Goal: Complete application form

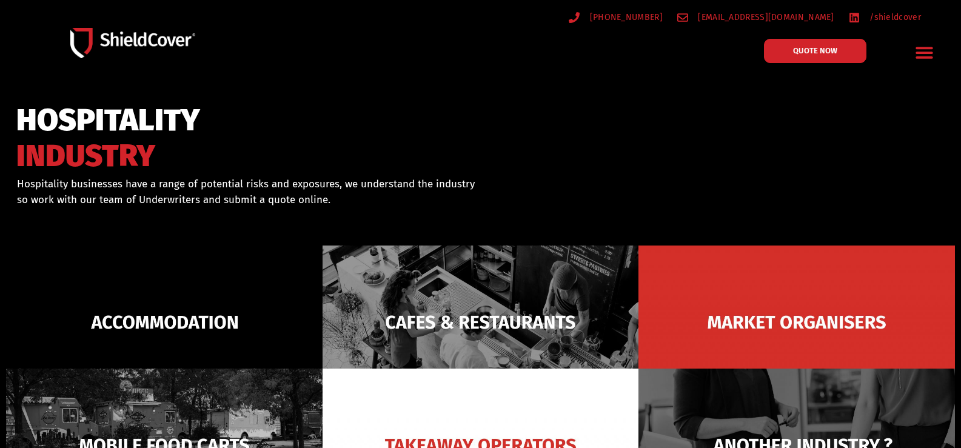
scroll to position [61, 0]
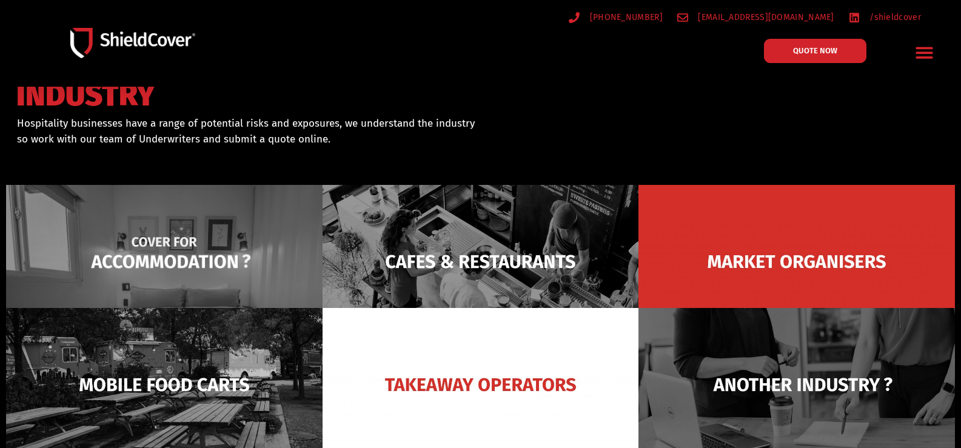
click at [158, 252] on img at bounding box center [164, 261] width 316 height 153
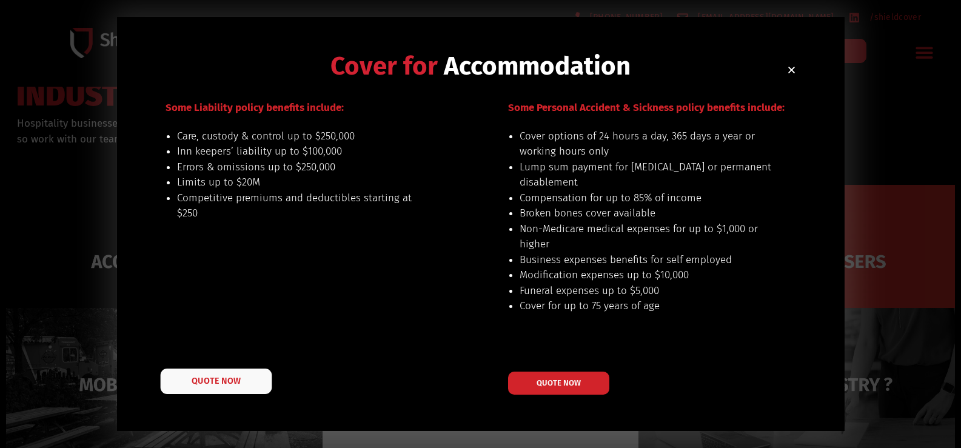
click at [228, 380] on span "QUOTE NOW" at bounding box center [215, 381] width 48 height 8
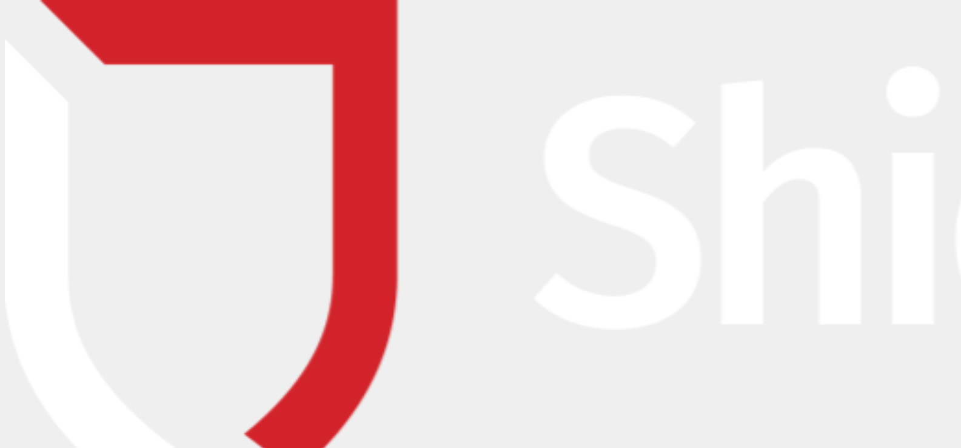
scroll to position [61, 0]
type input "[PERSON_NAME]"
type input "[PERSON_NAME][EMAIL_ADDRESS][PERSON_NAME][DOMAIN_NAME]"
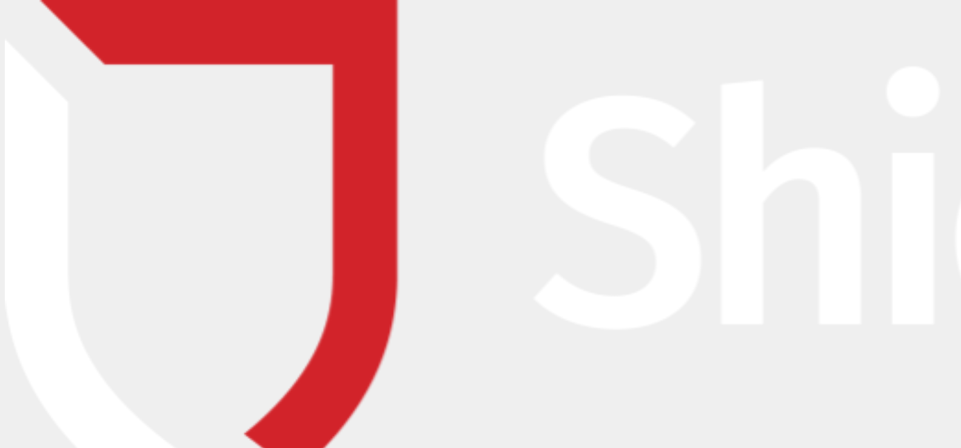
type input "0411581870"
type input "MGA Insurance Brokers Pty Ltd"
type input "[STREET_ADDRESS]"
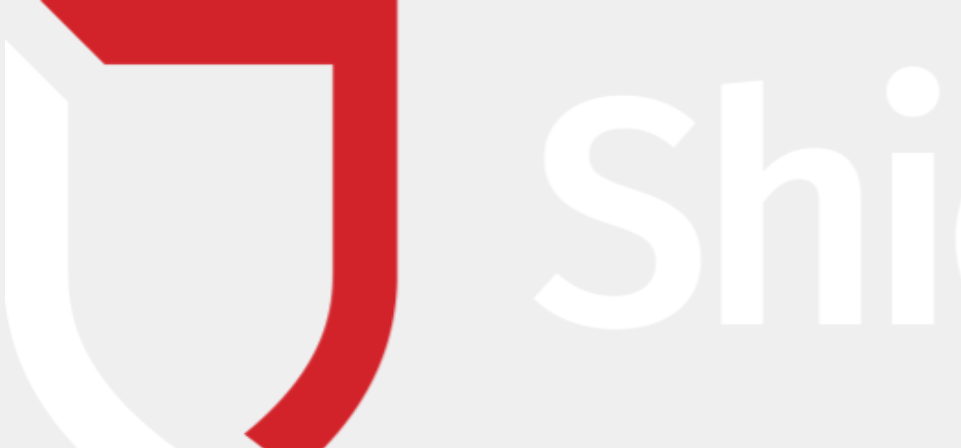
type input "[GEOGRAPHIC_DATA]"
select select "SA"
type input "5065"
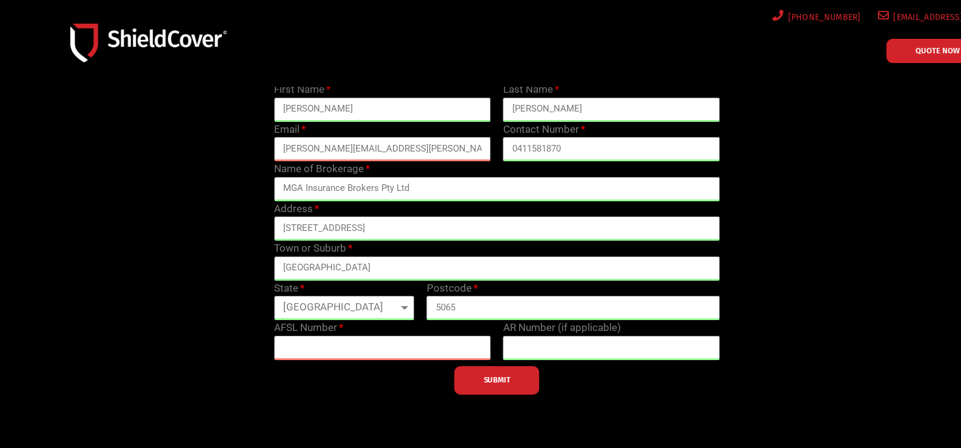
paste input "244601"
type input "244601"
click at [509, 379] on span "SUBMIT" at bounding box center [497, 380] width 27 height 2
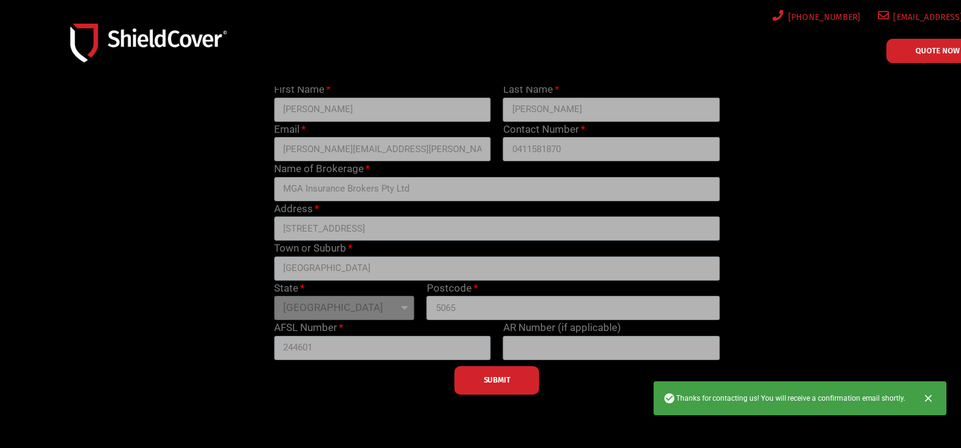
scroll to position [0, 0]
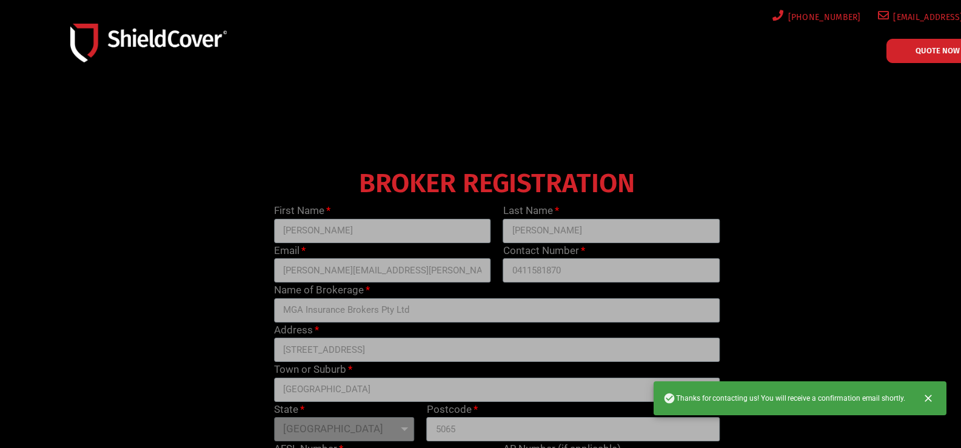
click at [112, 26] on img at bounding box center [148, 43] width 156 height 38
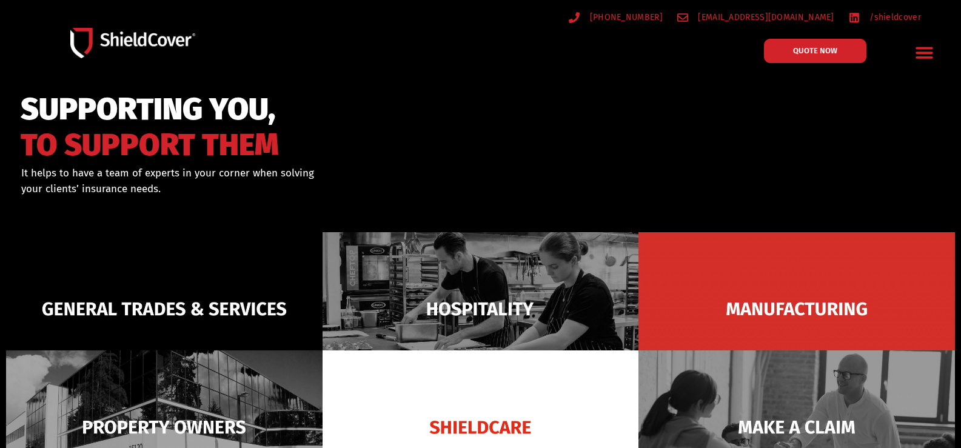
click at [931, 53] on icon "Menu Toggle" at bounding box center [923, 53] width 17 height 12
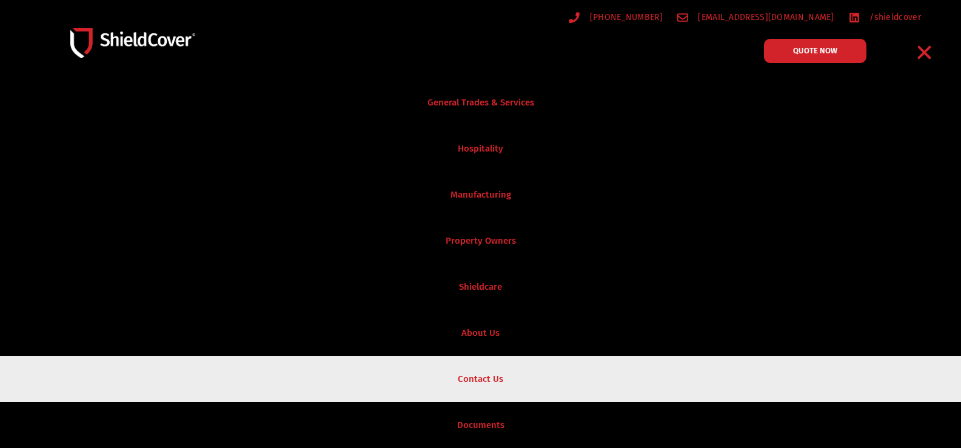
click at [469, 367] on link "Contact Us" at bounding box center [480, 379] width 961 height 46
